Goal: Task Accomplishment & Management: Manage account settings

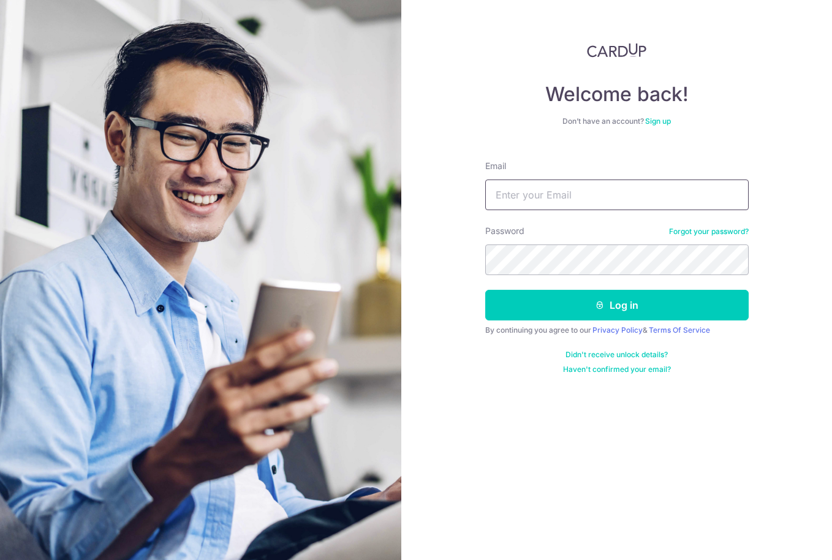
click at [541, 190] on input "Email" at bounding box center [617, 195] width 264 height 31
type input "mattshoult@googlemail.com"
click at [485, 290] on button "Log in" at bounding box center [617, 305] width 264 height 31
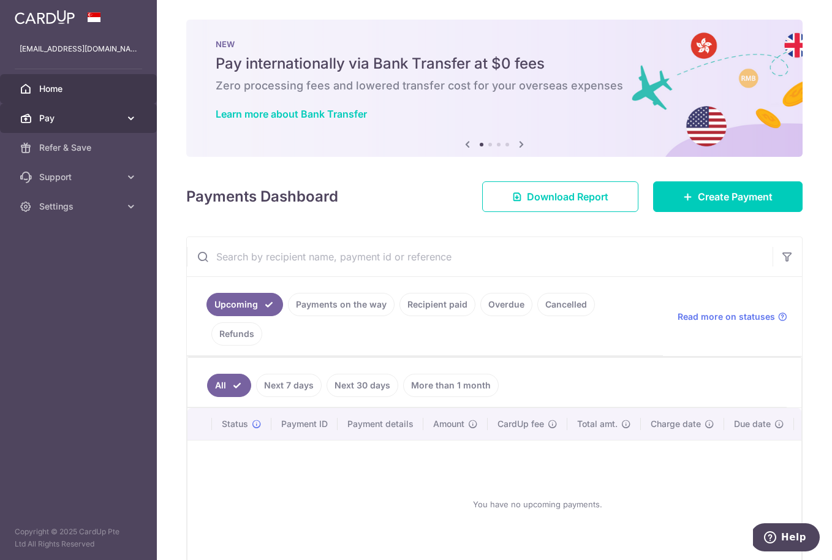
click at [79, 117] on span "Pay" at bounding box center [79, 118] width 81 height 12
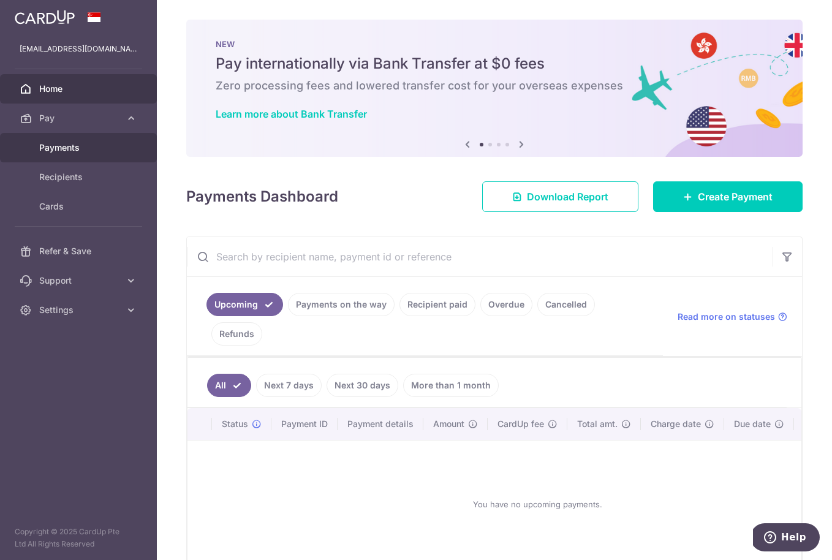
click at [72, 146] on span "Payments" at bounding box center [79, 148] width 81 height 12
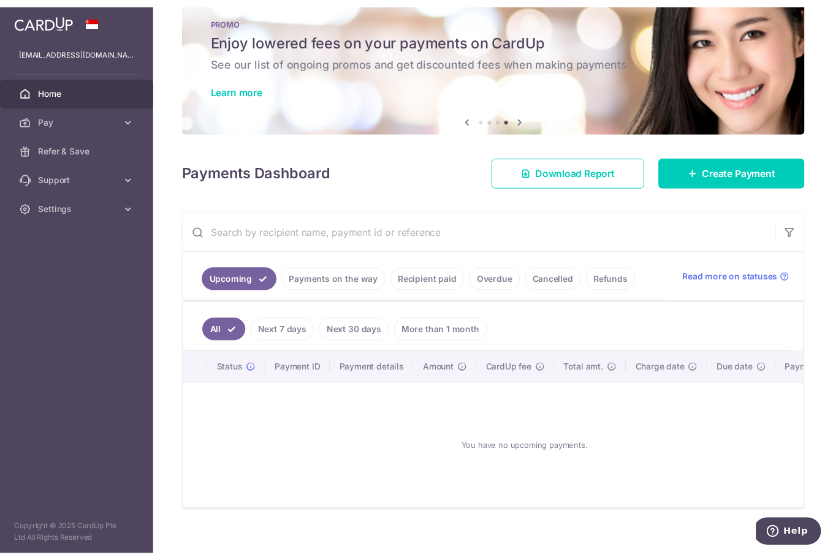
scroll to position [24, 0]
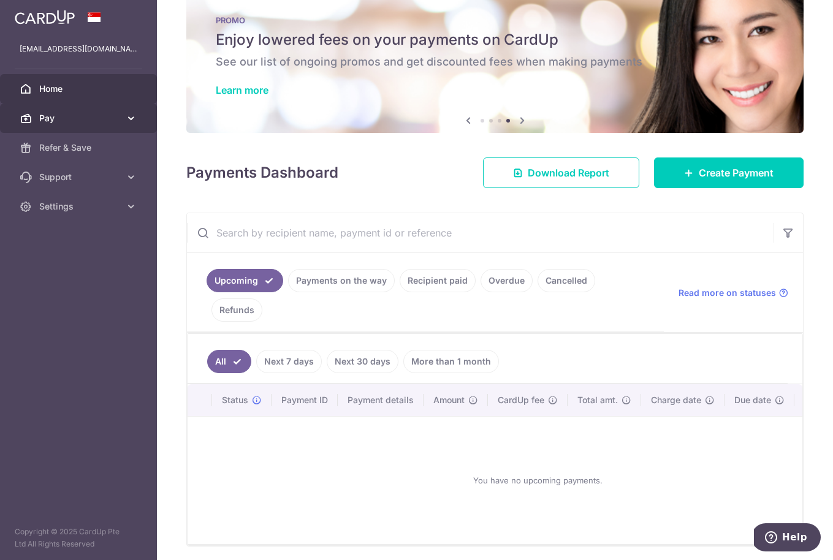
click at [93, 124] on link "Pay" at bounding box center [78, 118] width 157 height 29
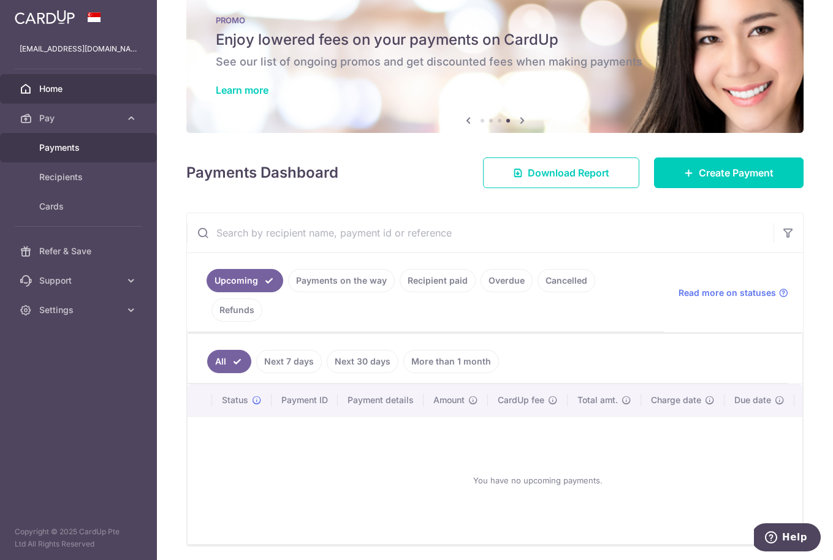
click at [82, 144] on span "Payments" at bounding box center [79, 148] width 81 height 12
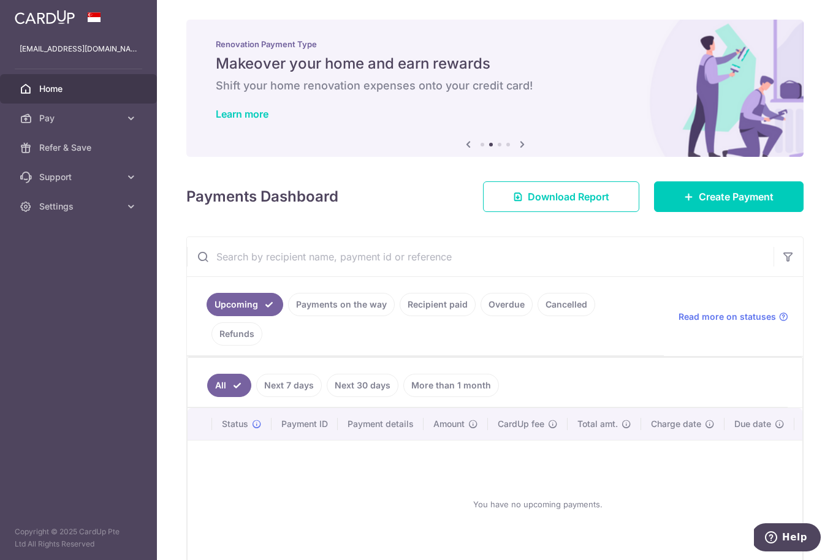
click at [257, 173] on div "× Pause Schedule Pause all future payments in this series Pause just this one p…" at bounding box center [495, 280] width 676 height 560
click at [252, 200] on h4 "Payments Dashboard" at bounding box center [262, 197] width 152 height 22
